Goal: Information Seeking & Learning: Learn about a topic

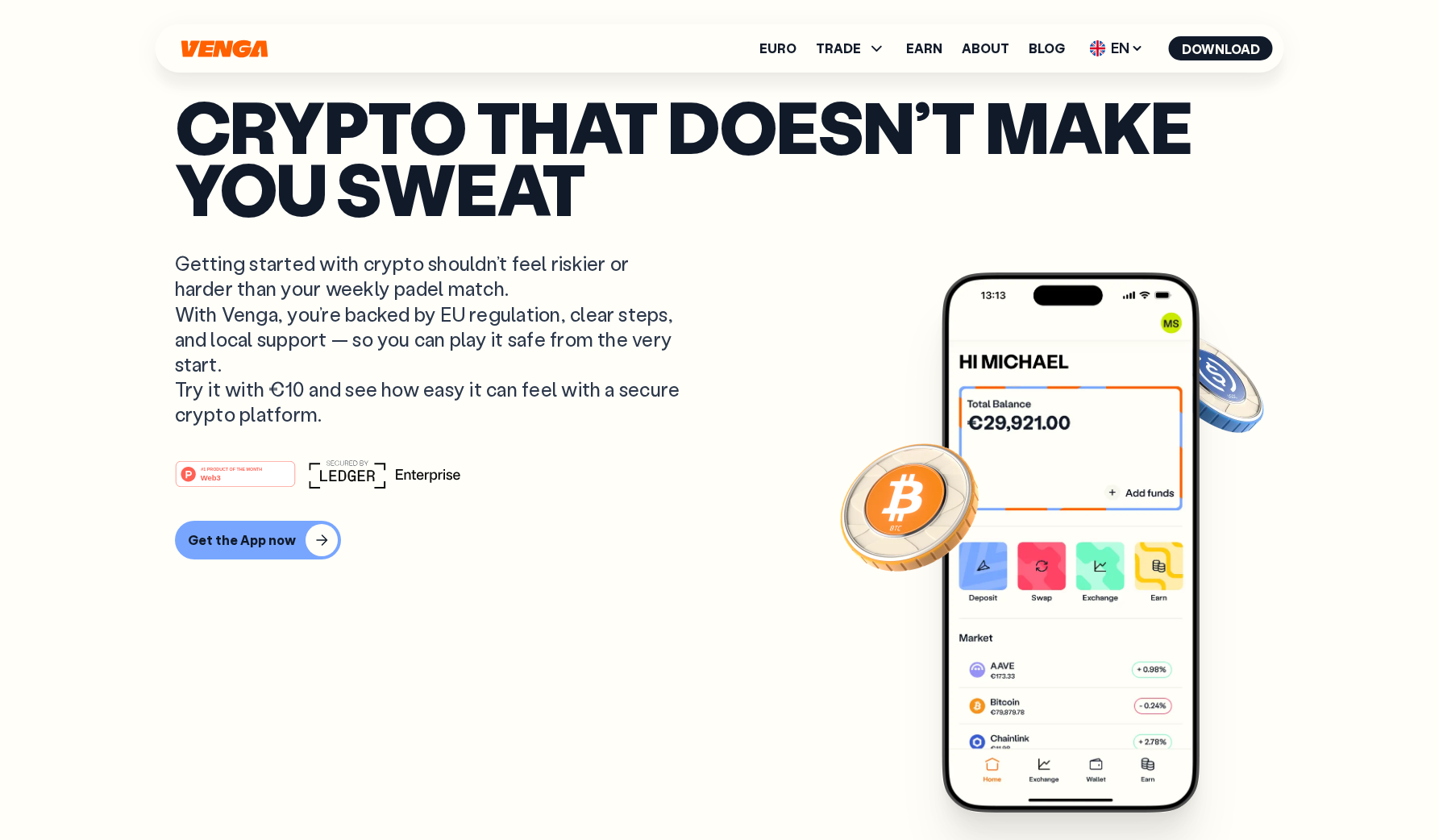
click at [977, 53] on link "About" at bounding box center [985, 48] width 48 height 13
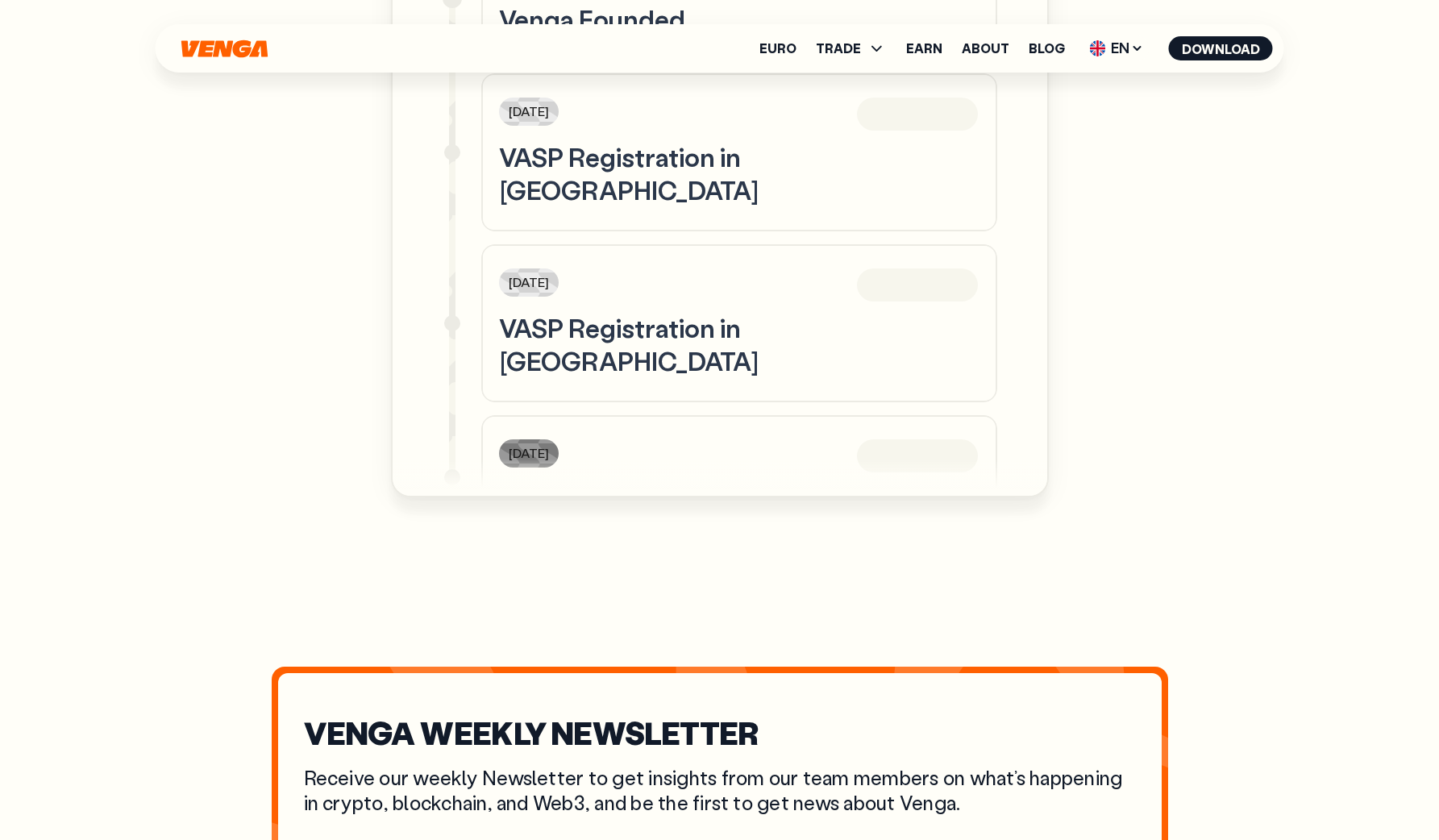
scroll to position [1193, 0]
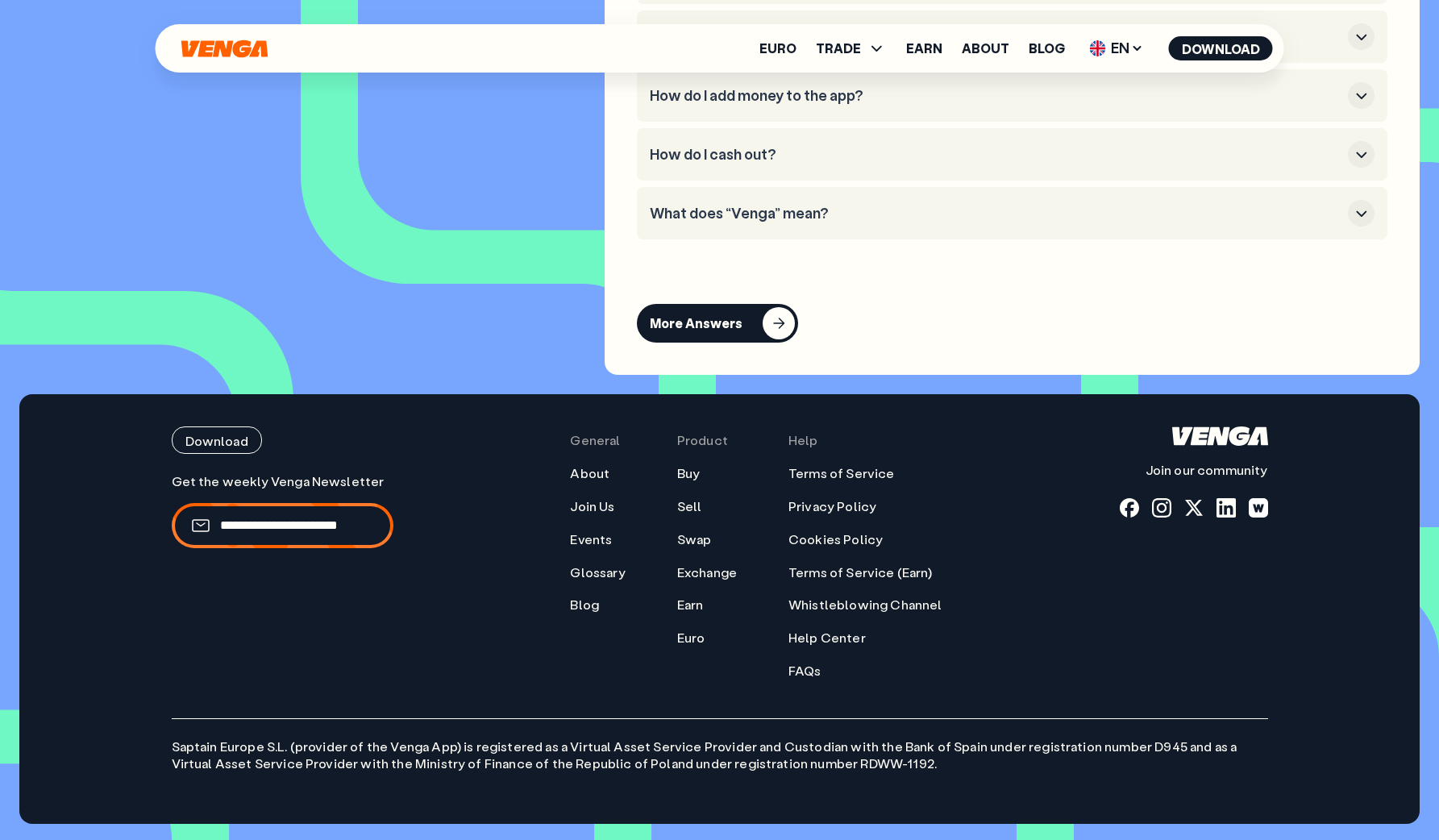
click at [683, 453] on div "Product Buy Sell Swap Exchange Earn Euro" at bounding box center [706, 552] width 59 height 252
click at [804, 672] on link "FAQs" at bounding box center [804, 671] width 33 height 17
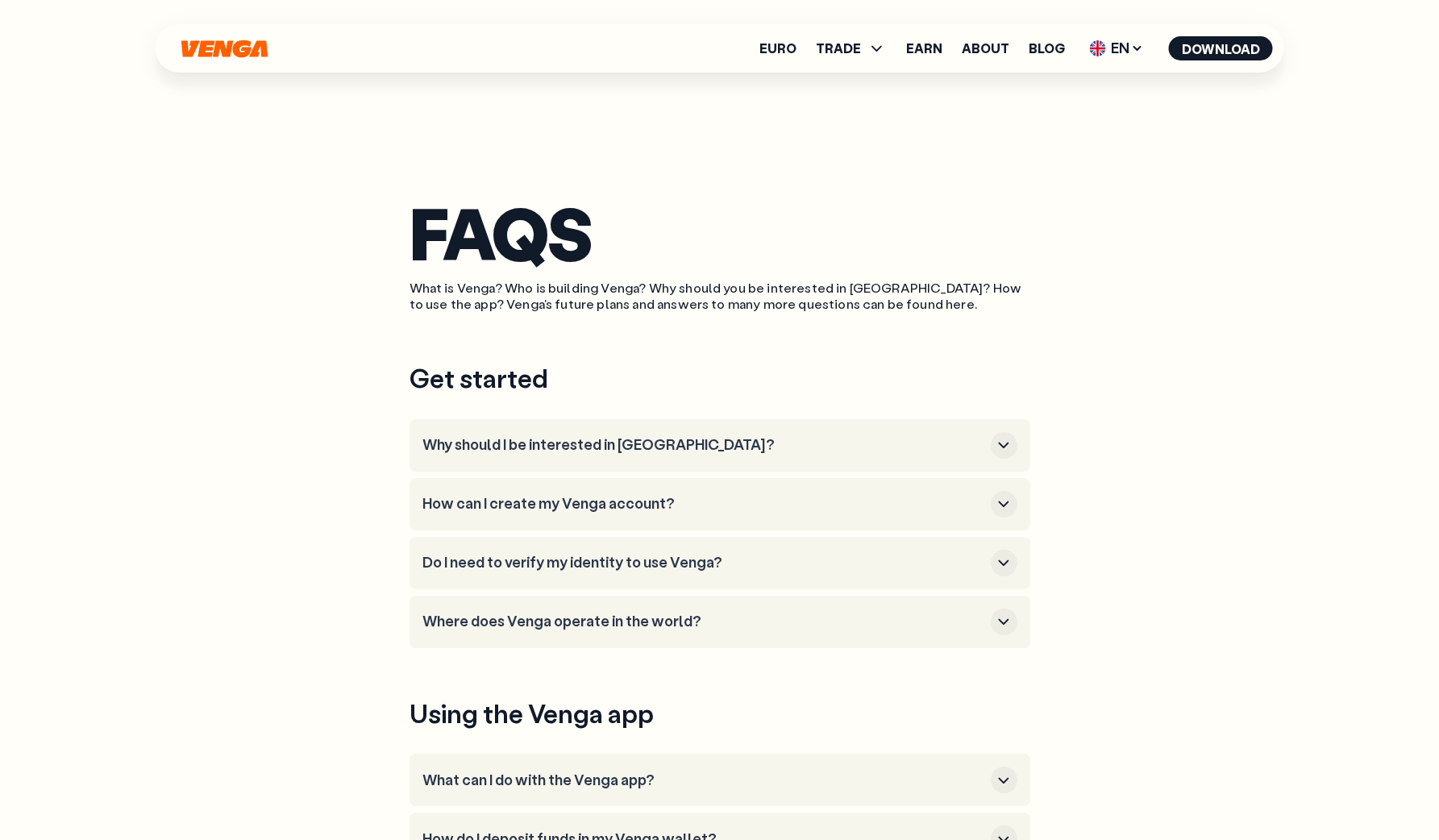
click at [872, 47] on icon at bounding box center [877, 48] width 19 height 19
click at [856, 84] on link "Buy" at bounding box center [851, 84] width 23 height 17
click at [1127, 49] on span "EN" at bounding box center [1117, 48] width 65 height 26
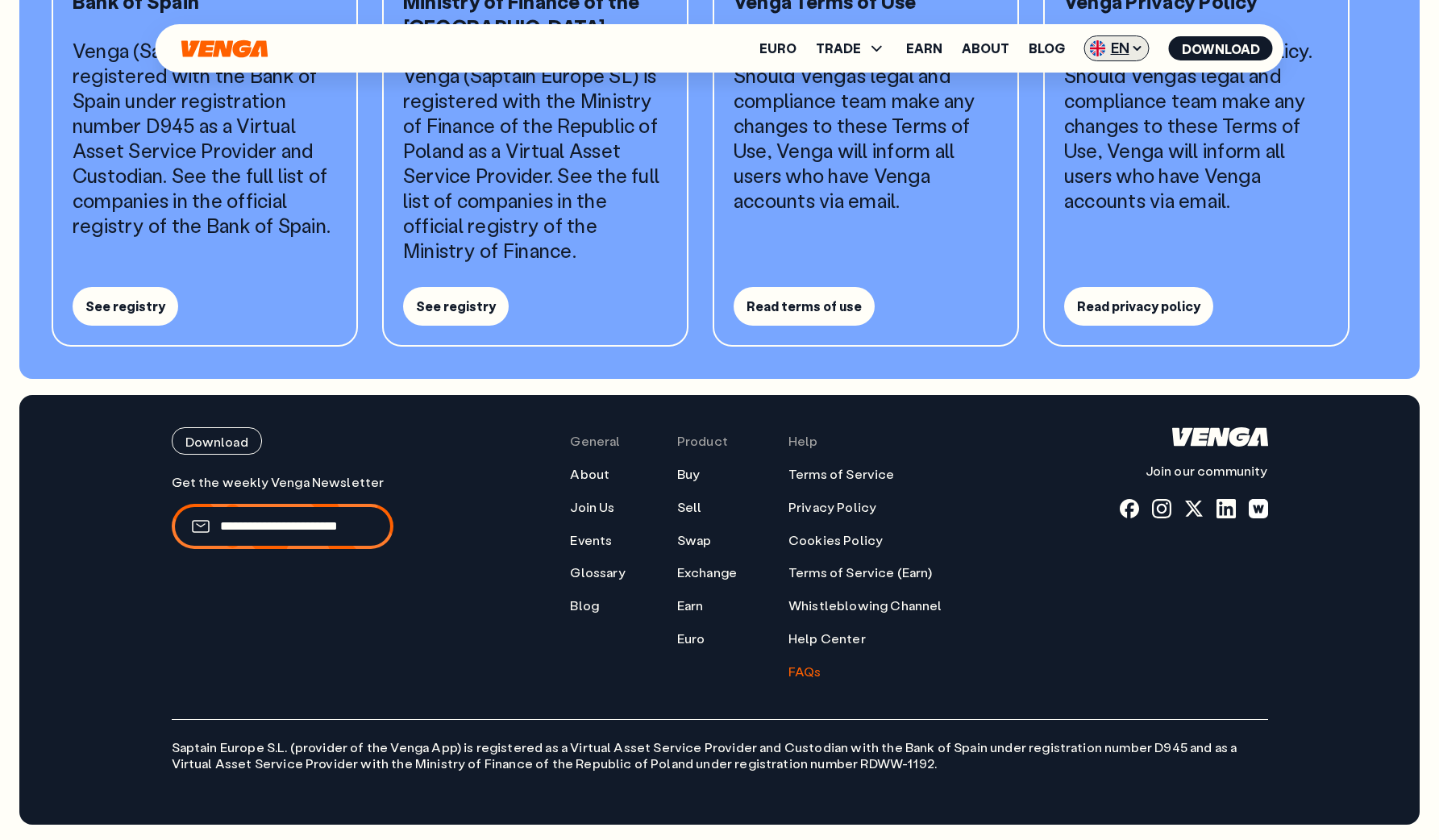
scroll to position [1668, 0]
